Goal: Transaction & Acquisition: Purchase product/service

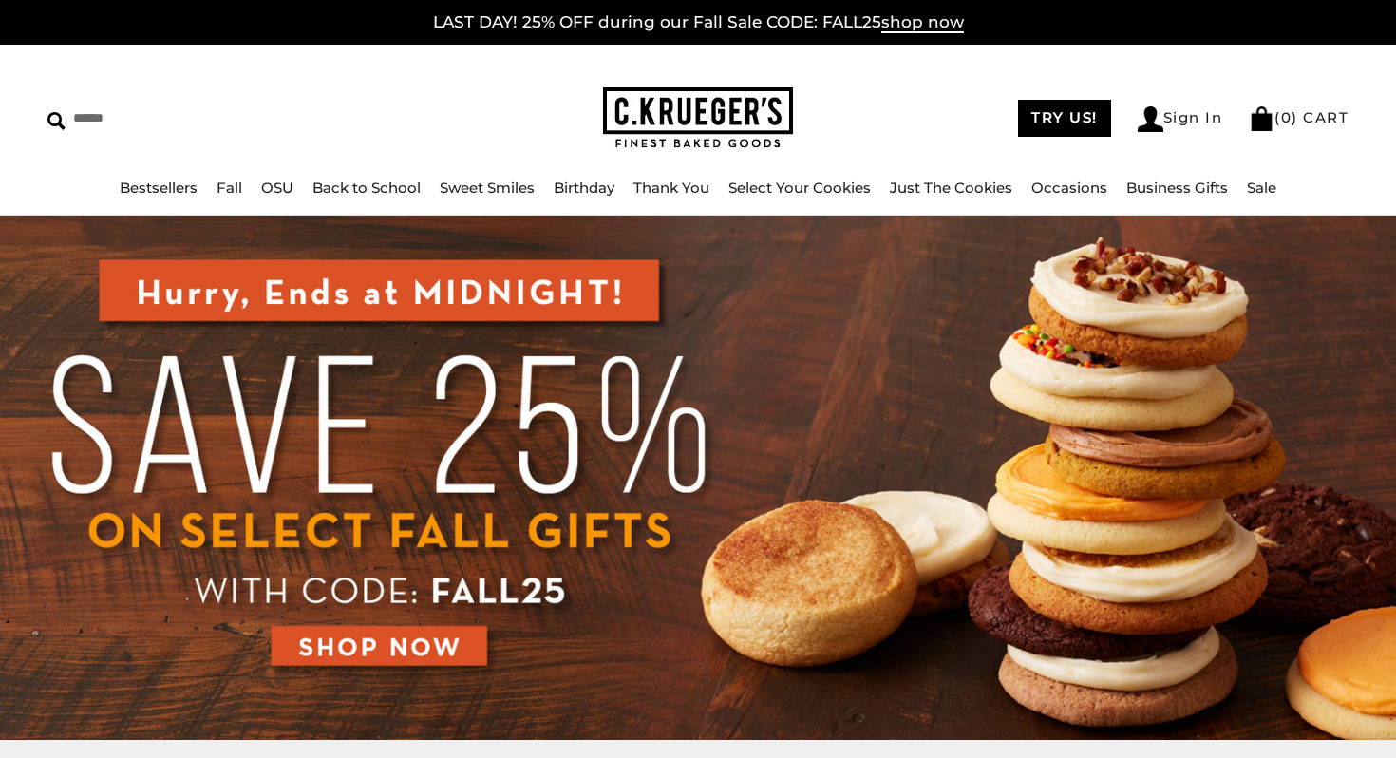
scroll to position [256, 0]
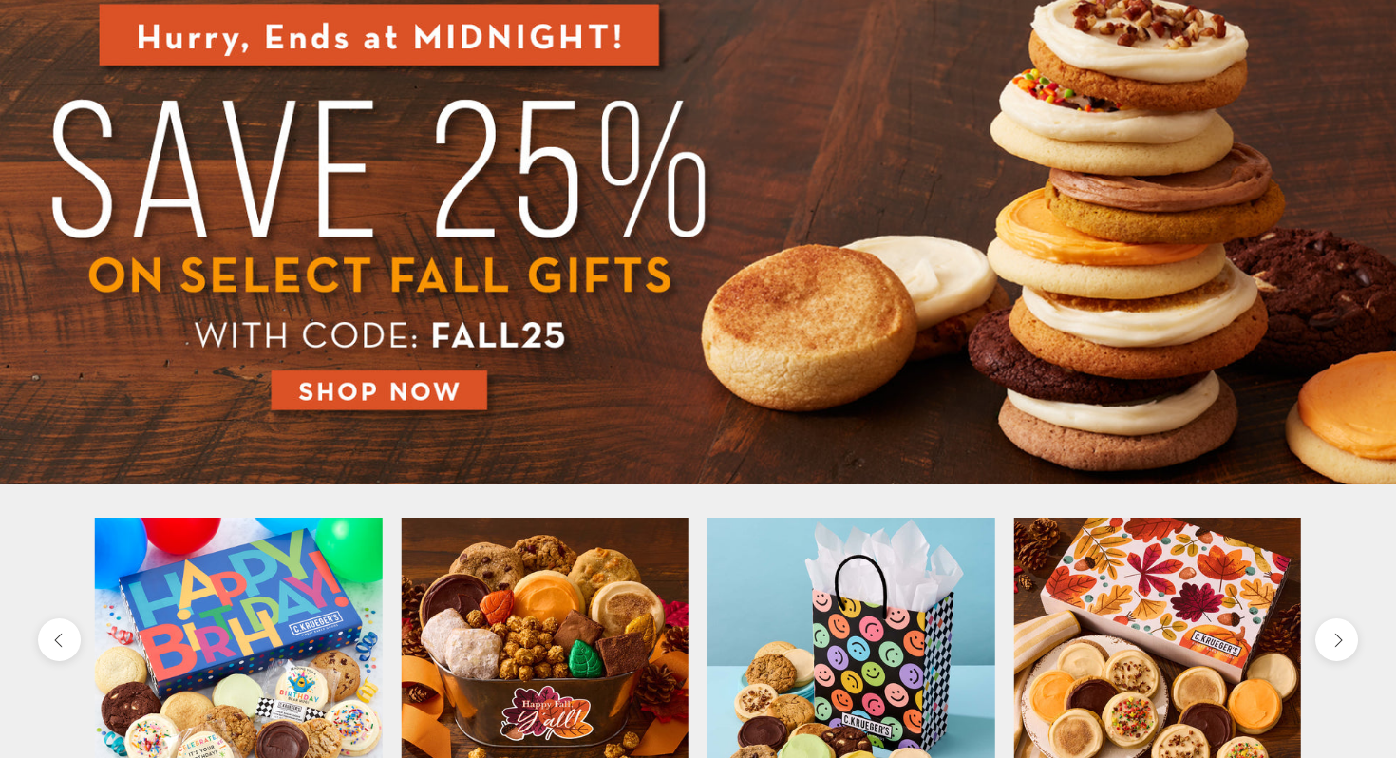
click at [404, 385] on img at bounding box center [698, 222] width 1396 height 524
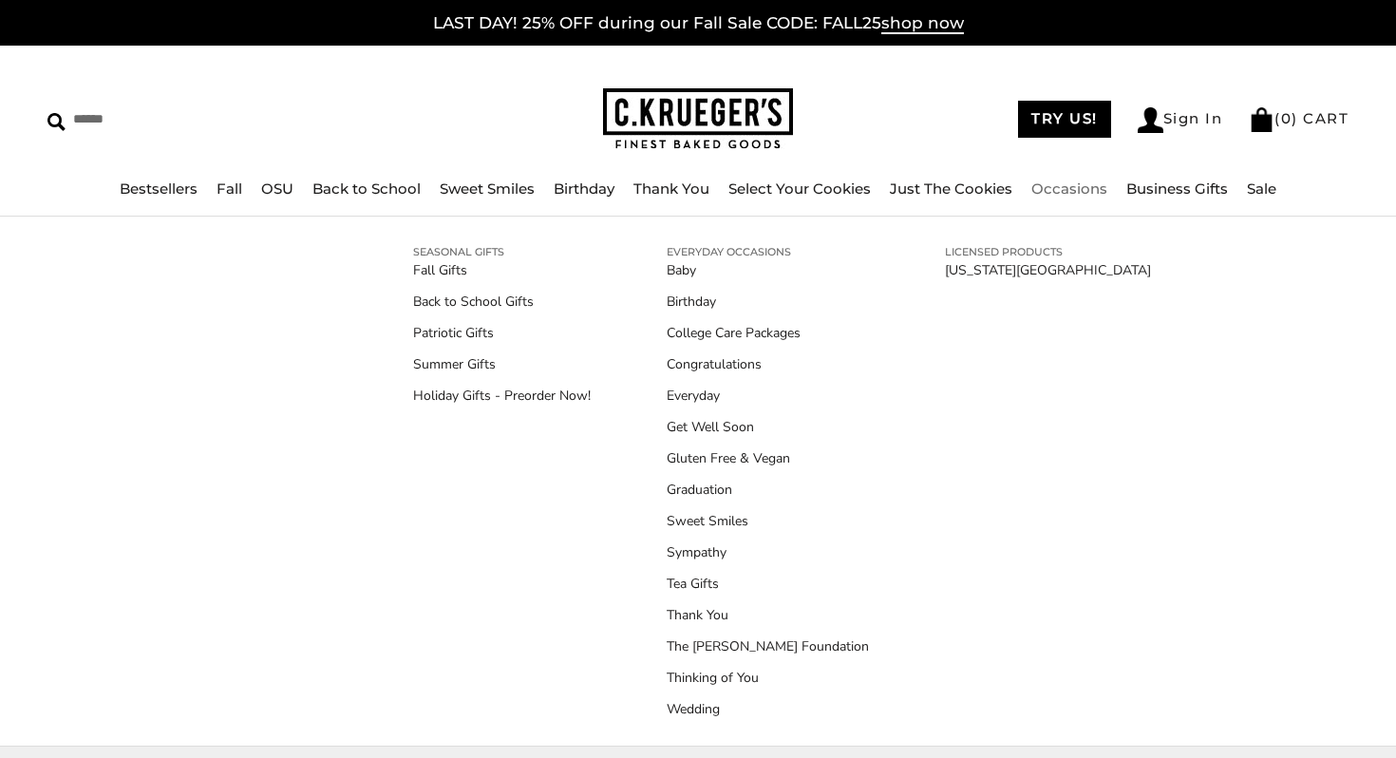
click at [1060, 195] on link "Occasions" at bounding box center [1069, 188] width 76 height 18
click at [677, 708] on link "Wedding" at bounding box center [767, 709] width 202 height 20
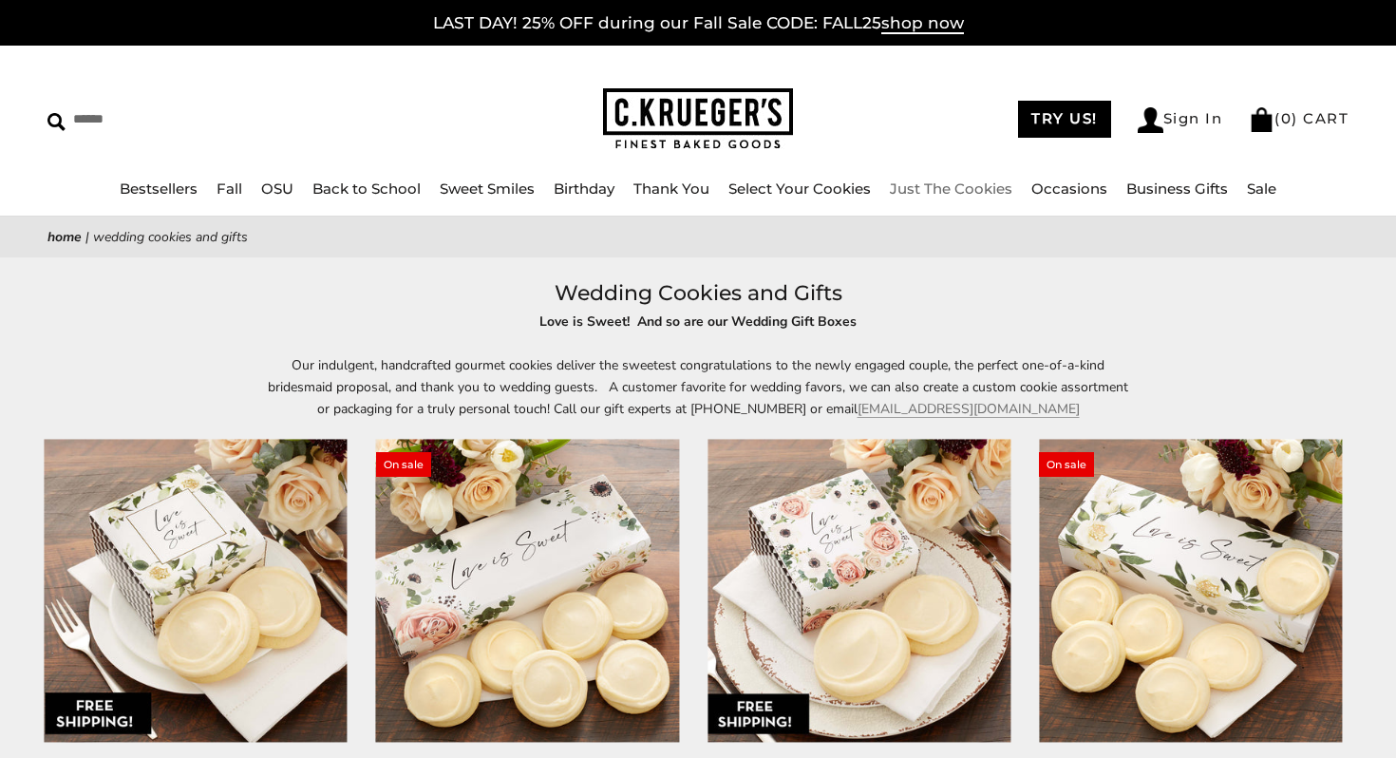
click at [980, 185] on link "Just The Cookies" at bounding box center [951, 188] width 122 height 18
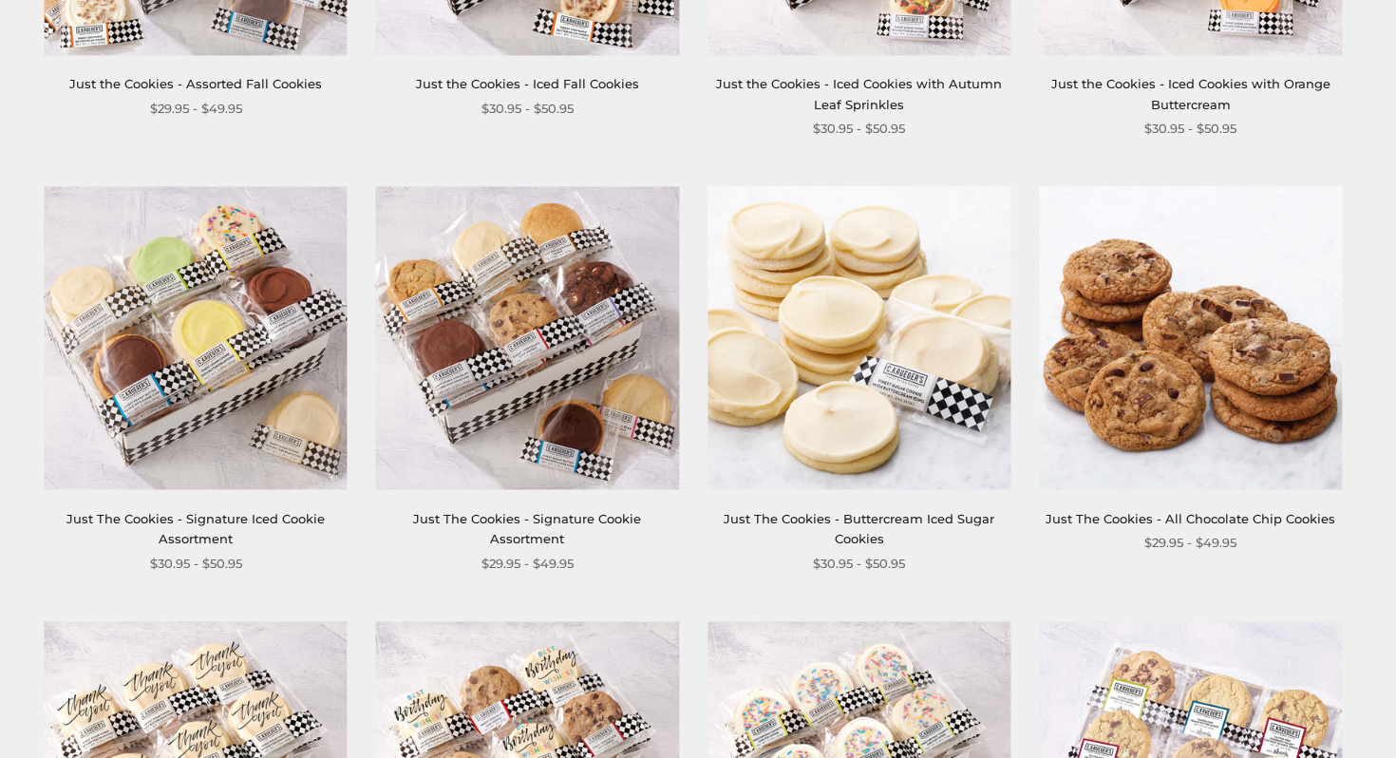
scroll to position [679, 0]
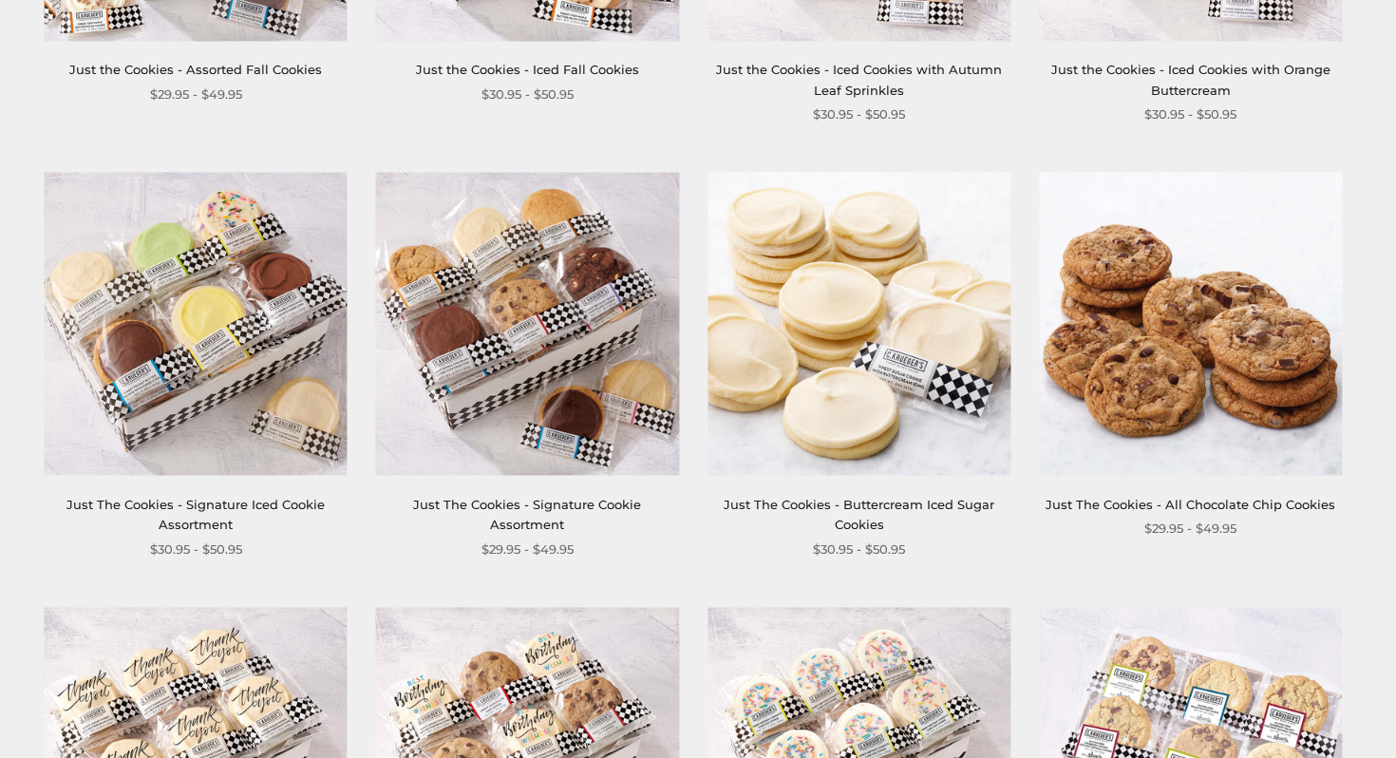
click at [845, 425] on img at bounding box center [858, 324] width 303 height 303
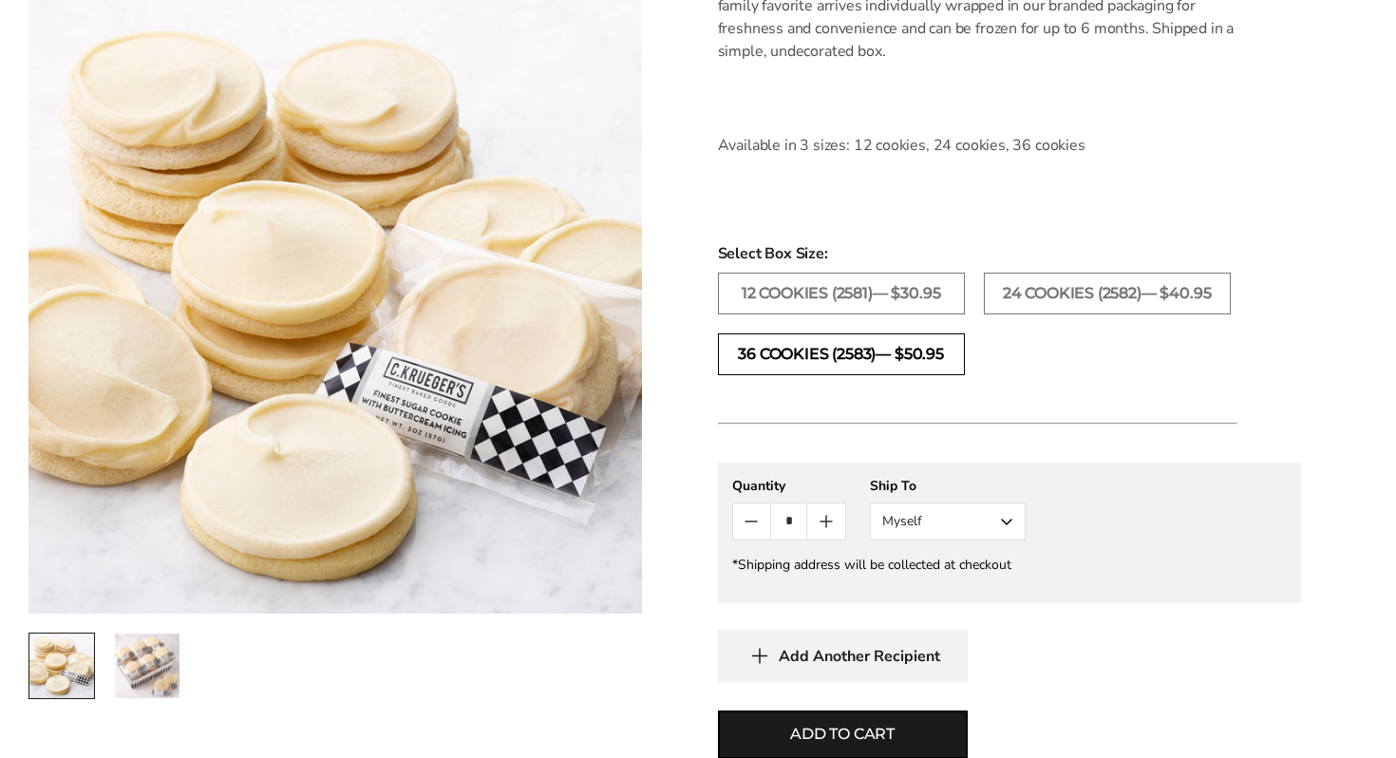
scroll to position [730, 0]
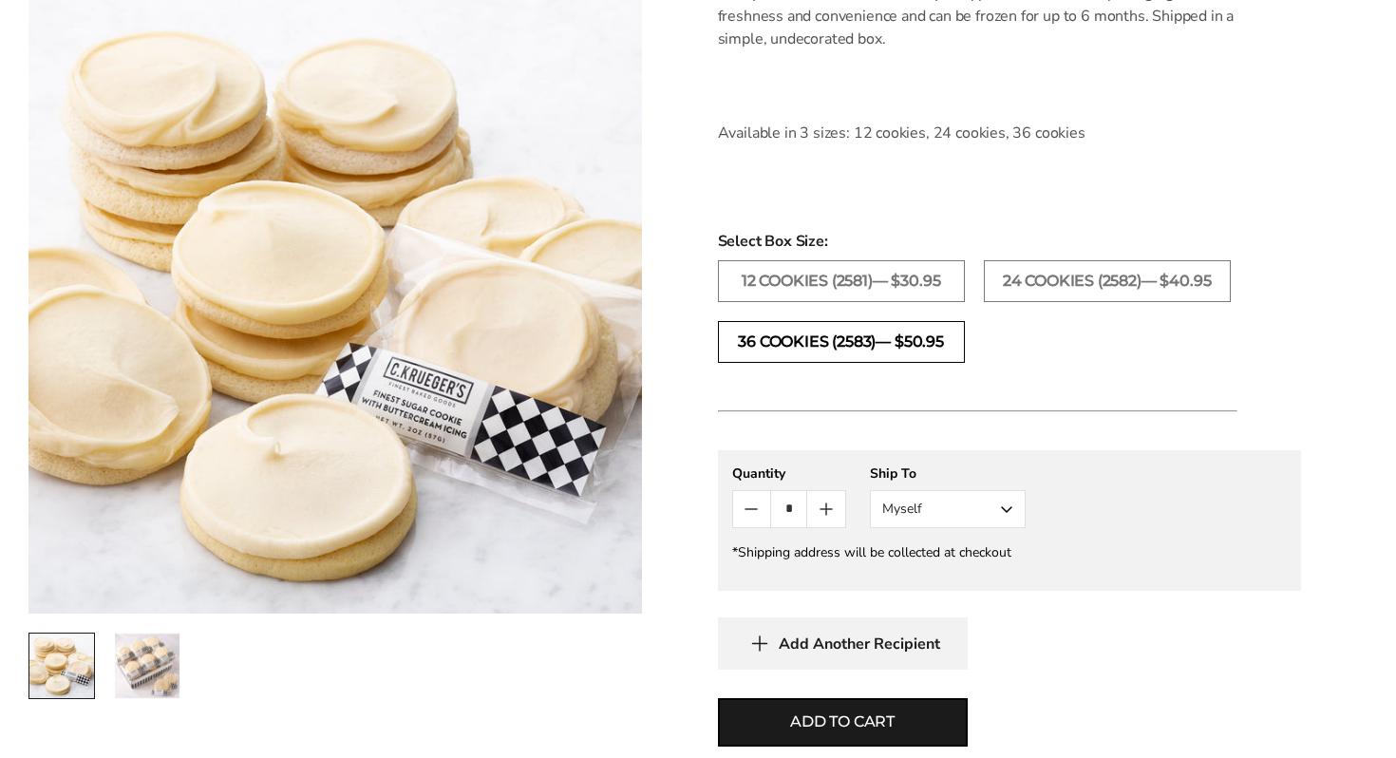
click at [850, 352] on label "36 COOKIES (2583)— $50.95" at bounding box center [841, 342] width 247 height 42
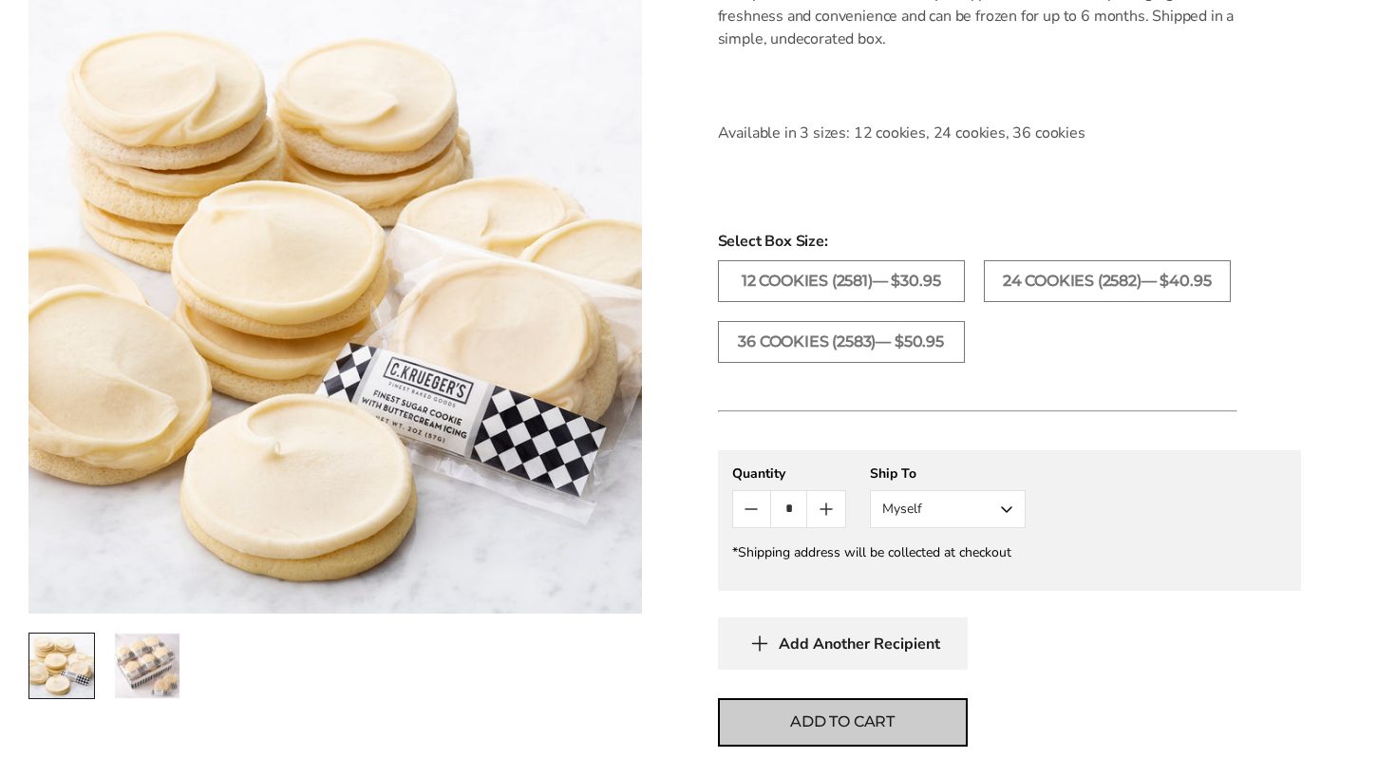
click at [788, 718] on button "Add to cart" at bounding box center [843, 722] width 250 height 48
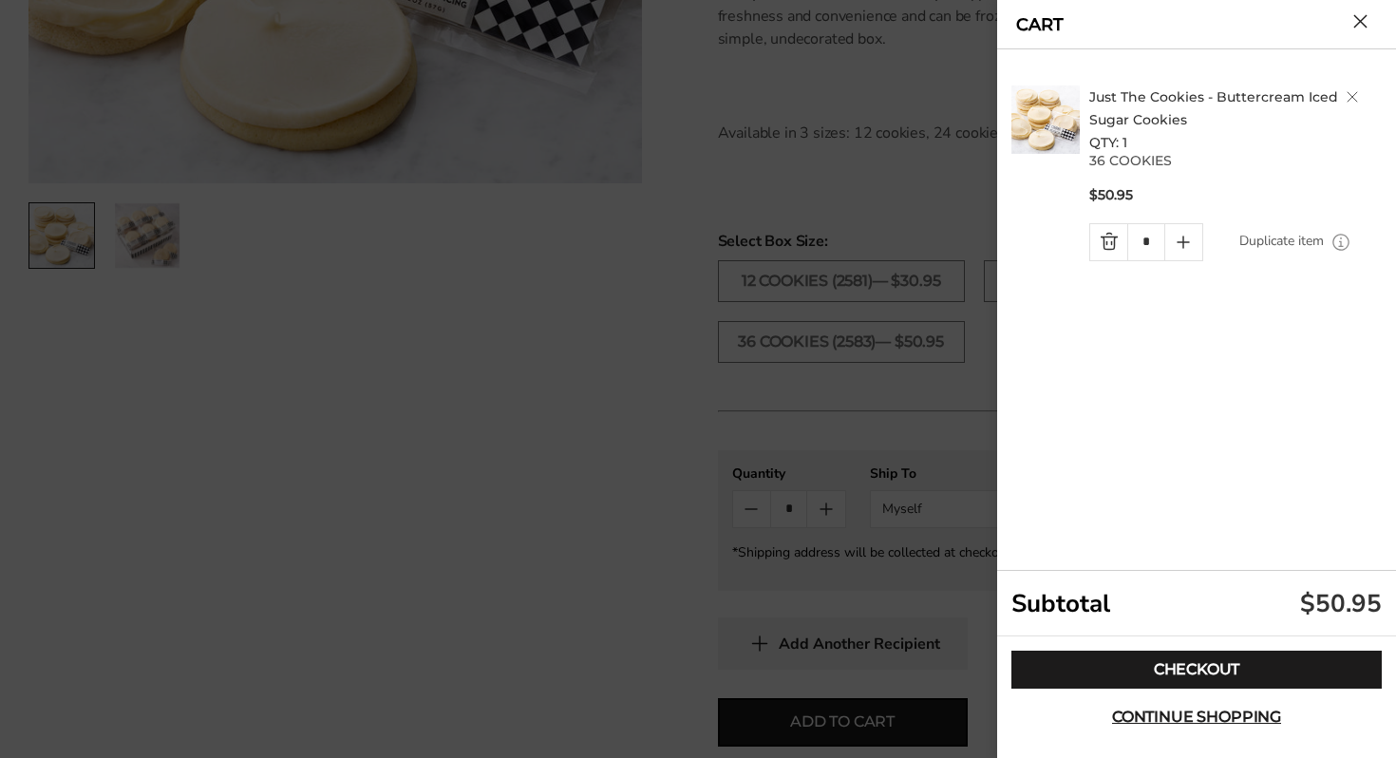
click at [634, 573] on div at bounding box center [698, 379] width 1396 height 758
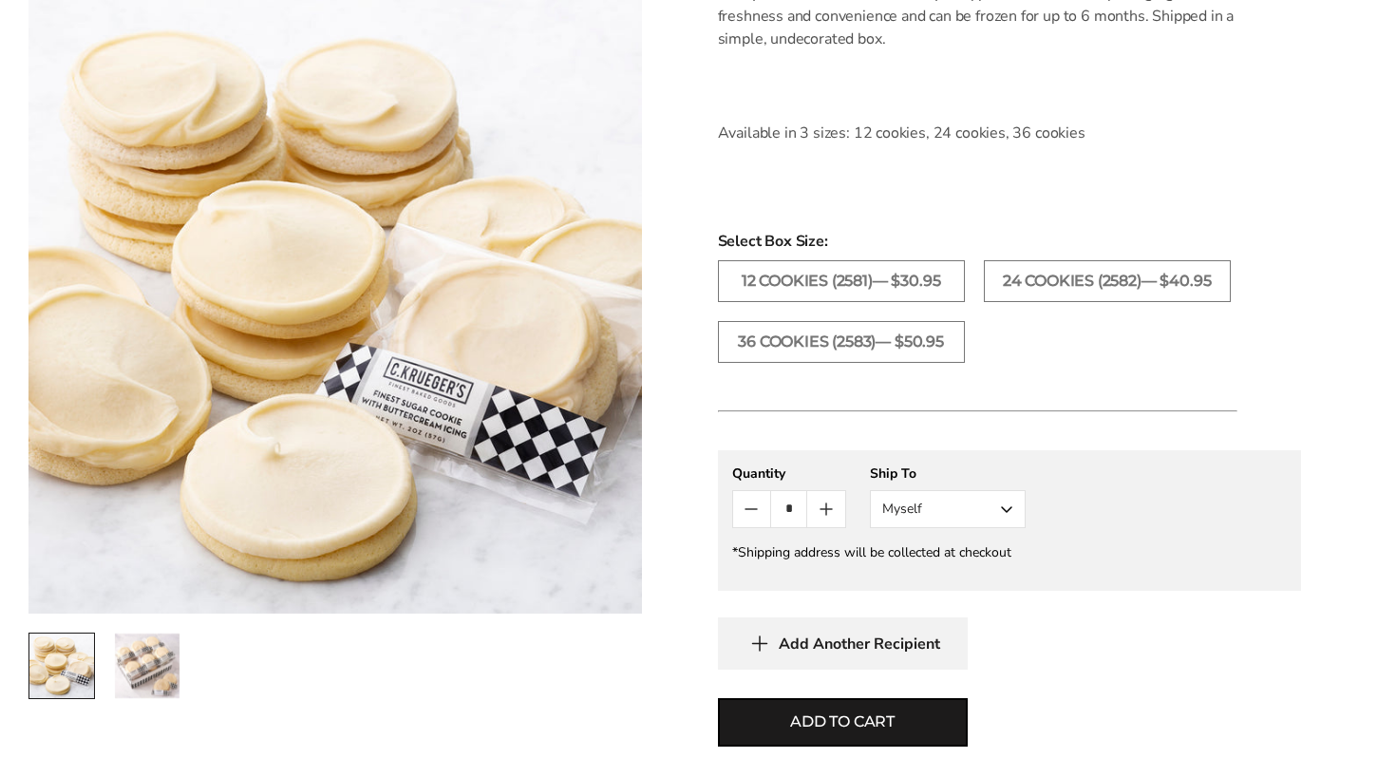
click at [820, 506] on icon "Count plus" at bounding box center [826, 508] width 23 height 23
click at [756, 515] on icon "Count minus" at bounding box center [751, 508] width 23 height 23
type input "*"
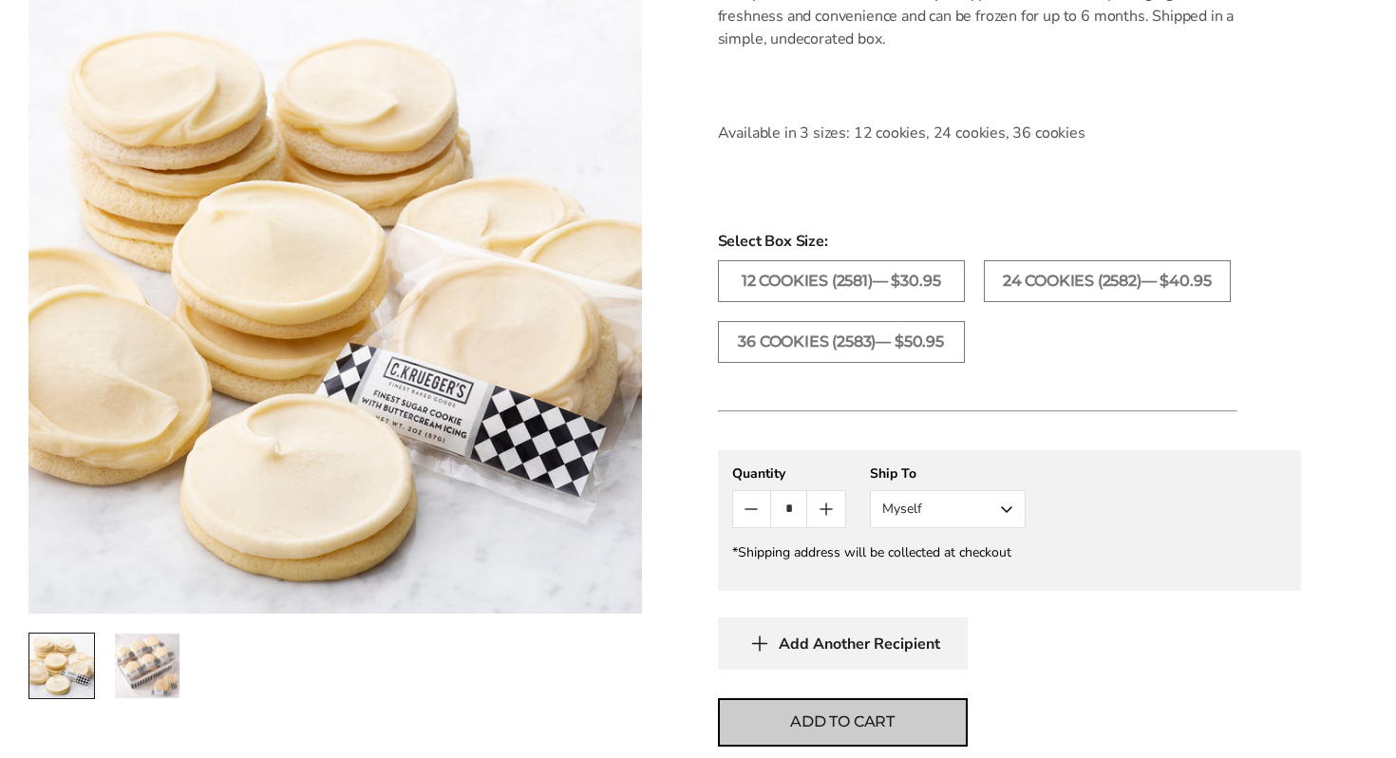
click at [768, 722] on button "Add to cart" at bounding box center [843, 722] width 250 height 48
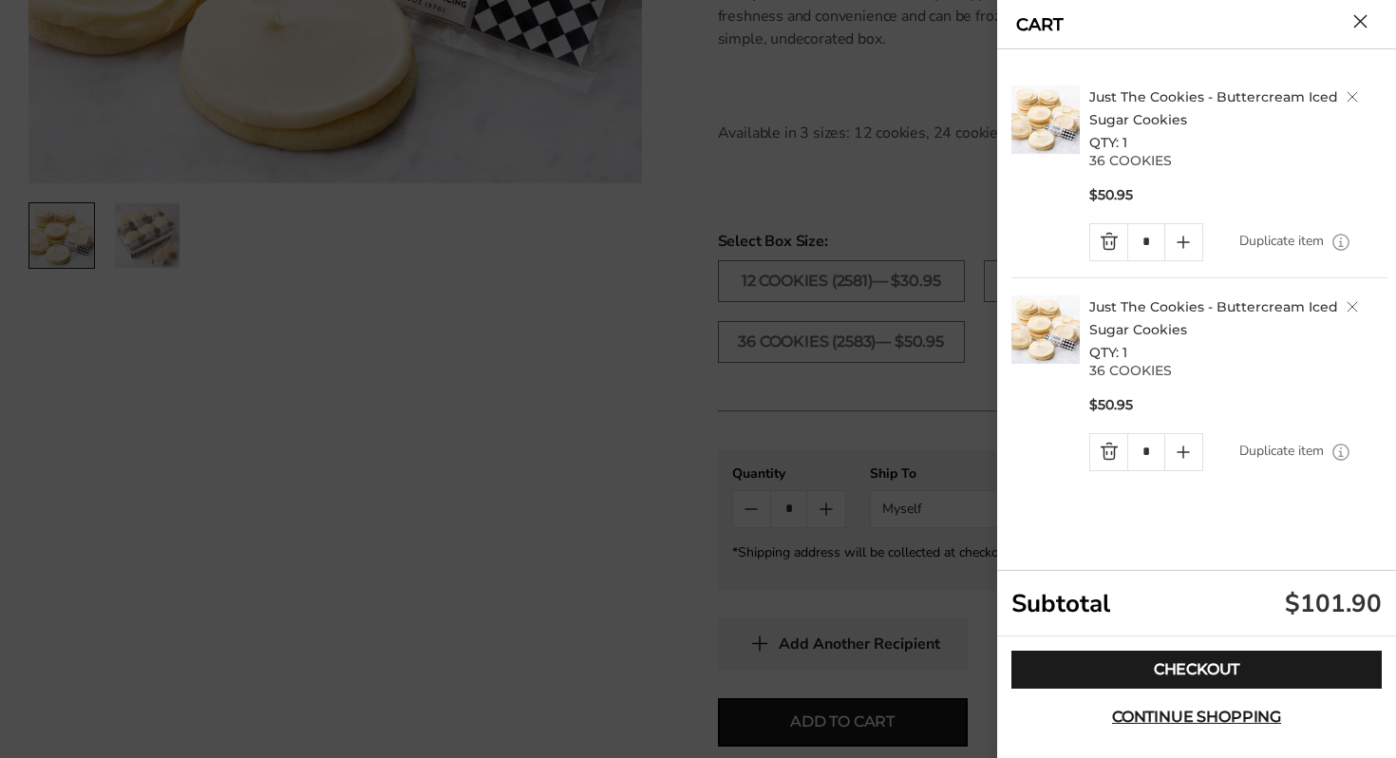
click at [879, 603] on div at bounding box center [698, 379] width 1396 height 758
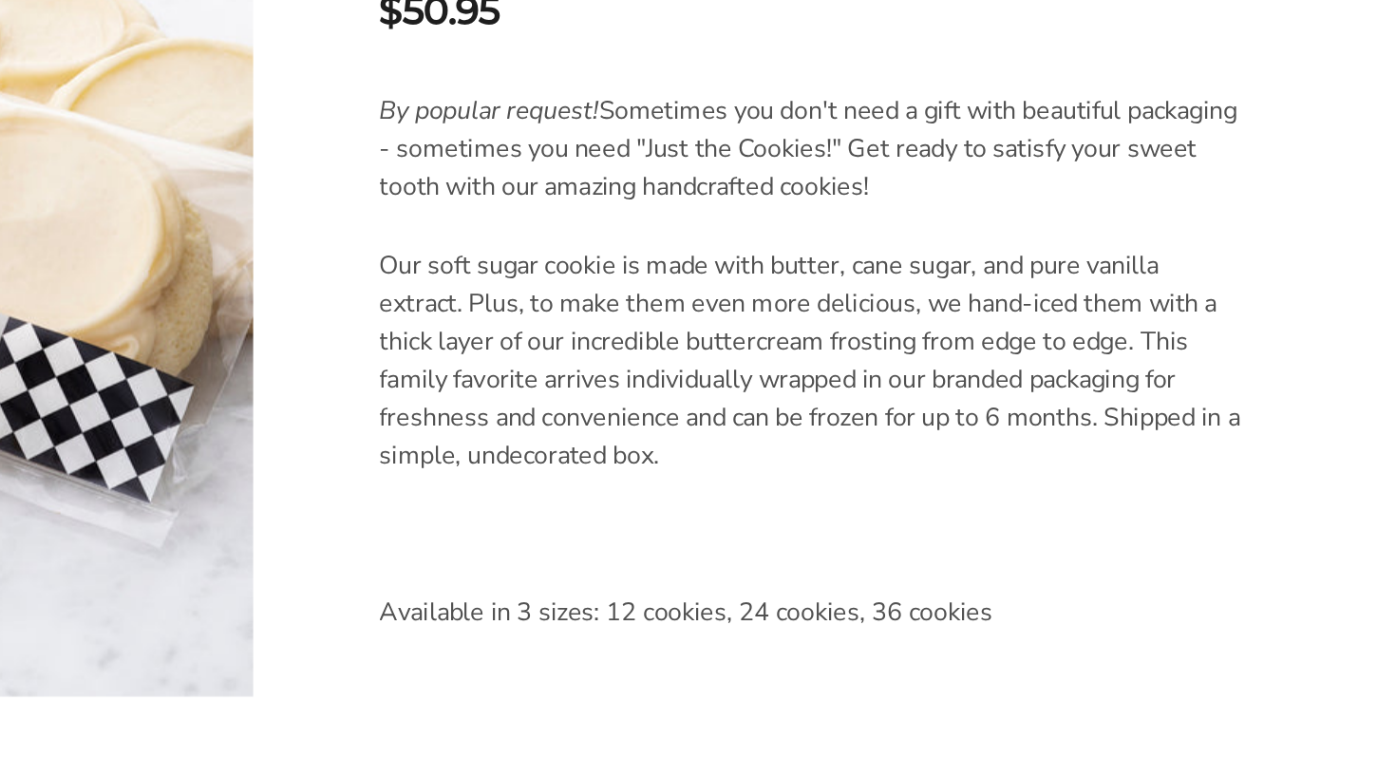
scroll to position [193, 0]
